Goal: Task Accomplishment & Management: Complete application form

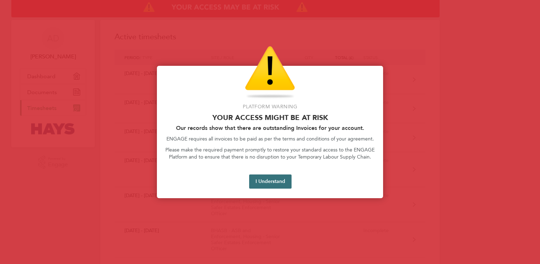
click at [273, 181] on button "I Understand" at bounding box center [270, 181] width 42 height 14
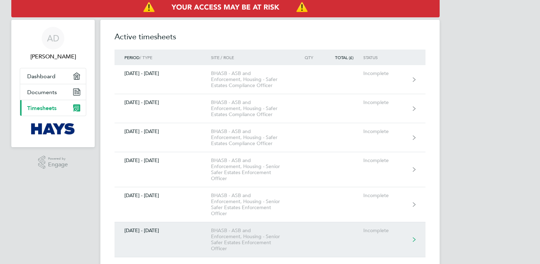
click at [189, 243] on link "[DATE] - [DATE] BHASB - ASB and Enforcement, Housing - Senior Safer Estates Enf…" at bounding box center [269, 239] width 311 height 35
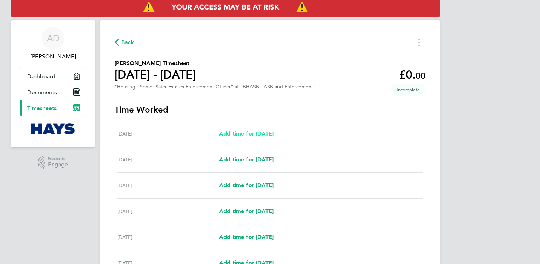
click at [259, 136] on span "Add time for [DATE]" at bounding box center [246, 133] width 54 height 7
select select "30"
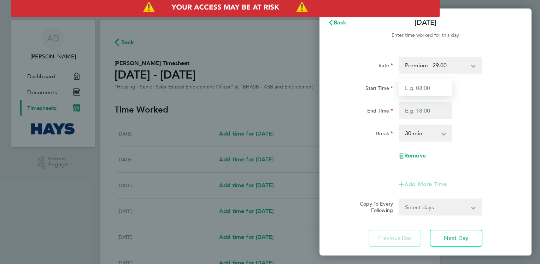
click at [414, 92] on input "Start Time" at bounding box center [426, 87] width 54 height 17
click at [401, 85] on input "Start Time" at bounding box center [426, 87] width 54 height 17
type input "07:40"
click at [427, 116] on input "End Time" at bounding box center [426, 110] width 54 height 17
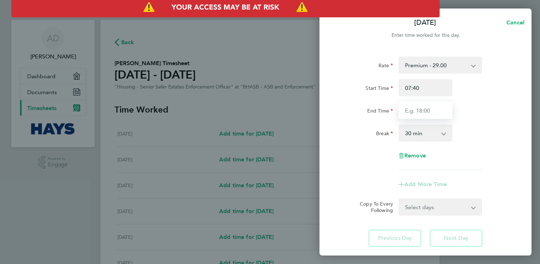
type input "17:00"
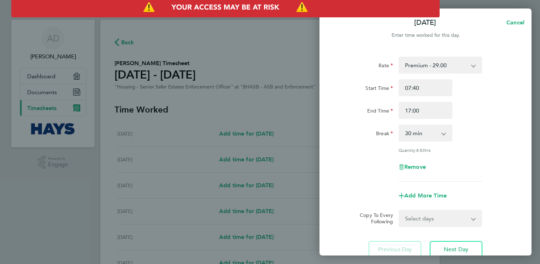
click at [449, 134] on app-icon-cross-button at bounding box center [447, 133] width 8 height 16
click at [428, 133] on select "0 min 15 min 30 min 45 min 60 min 75 min 90 min" at bounding box center [421, 133] width 44 height 16
select select "90"
click at [399, 125] on select "0 min 15 min 30 min 45 min 60 min 75 min 90 min" at bounding box center [421, 133] width 44 height 16
click at [345, 178] on div "Rate Premium - 29.00 Start Time 07:40 End Time 17:00 Break 0 min 15 min 30 min …" at bounding box center [425, 119] width 172 height 125
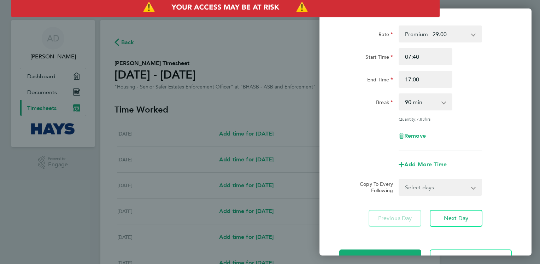
scroll to position [42, 0]
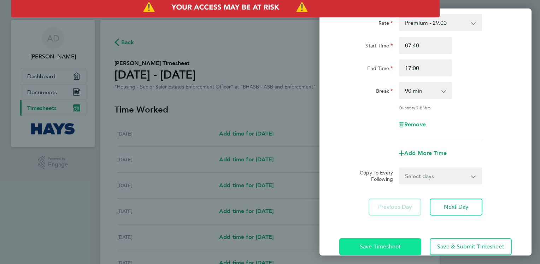
click at [372, 244] on span "Save Timesheet" at bounding box center [380, 246] width 41 height 7
